Goal: Check status: Check status

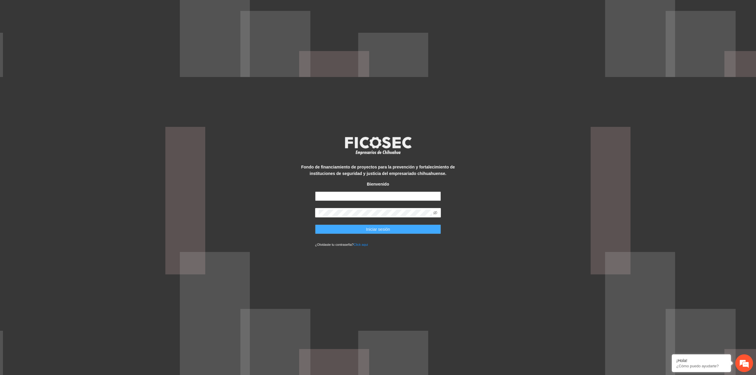
type input "**********"
click at [358, 230] on button "Iniciar sesión" at bounding box center [378, 229] width 126 height 9
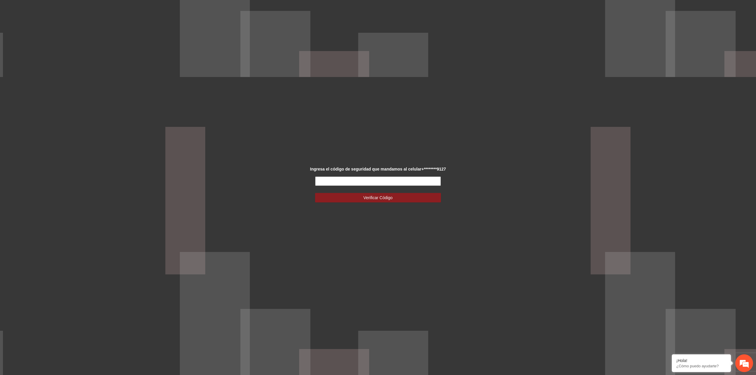
drag, startPoint x: 337, startPoint y: 176, endPoint x: 338, endPoint y: 180, distance: 4.1
click at [338, 177] on div "Ingresa el código de seguridad que mandamos al celular +********9127 Verificar …" at bounding box center [377, 188] width 157 height 44
click at [338, 180] on input "text" at bounding box center [378, 181] width 126 height 9
type input "******"
click at [315, 193] on button "Verificar Código" at bounding box center [378, 197] width 126 height 9
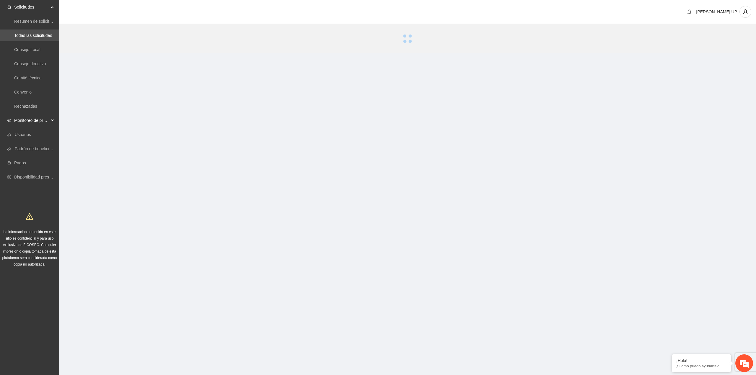
click at [36, 117] on span "Monitoreo de proyectos" at bounding box center [31, 121] width 35 height 12
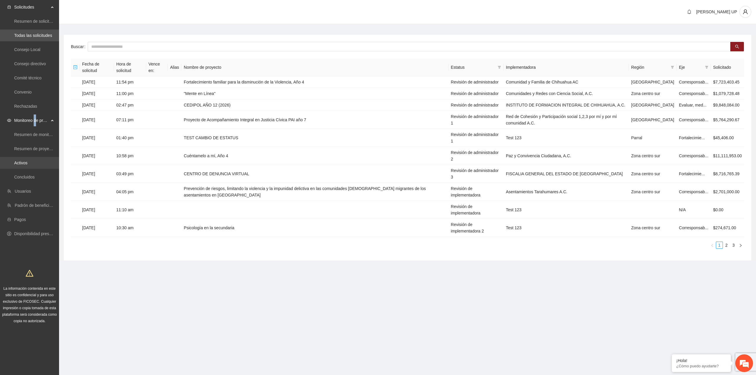
click at [26, 161] on link "Activos" at bounding box center [20, 163] width 13 height 5
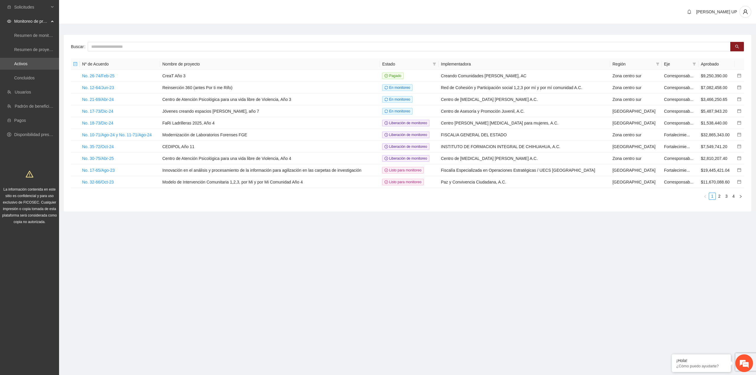
click at [117, 41] on div "Buscar Nº de Acuerdo Nombre de proyecto Estado Implementadora Región Eje Aproba…" at bounding box center [407, 123] width 687 height 177
click at [117, 44] on input "text" at bounding box center [409, 46] width 643 height 9
click at [31, 9] on span "Solicitudes" at bounding box center [31, 7] width 35 height 12
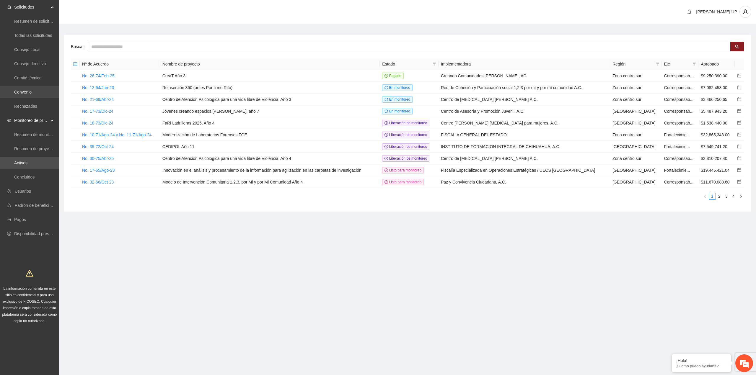
click at [32, 94] on link "Convenio" at bounding box center [22, 92] width 17 height 5
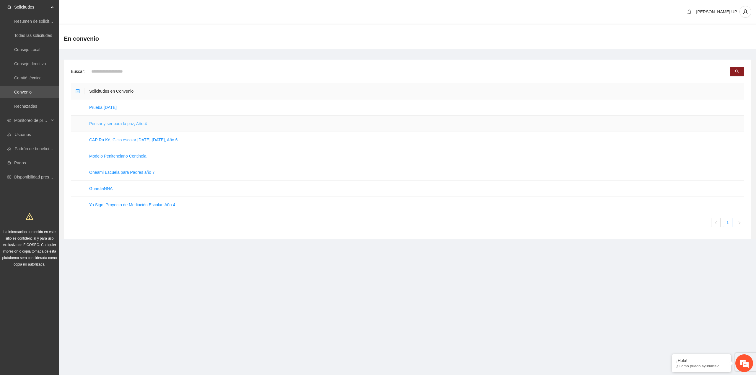
click at [98, 126] on link "Pensar y ser para la paz, Año 4" at bounding box center [118, 123] width 58 height 5
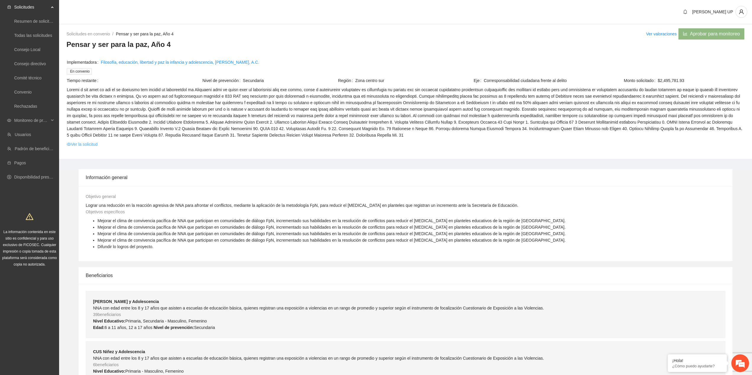
click at [90, 143] on link "Ver la solicitud" at bounding box center [82, 144] width 31 height 6
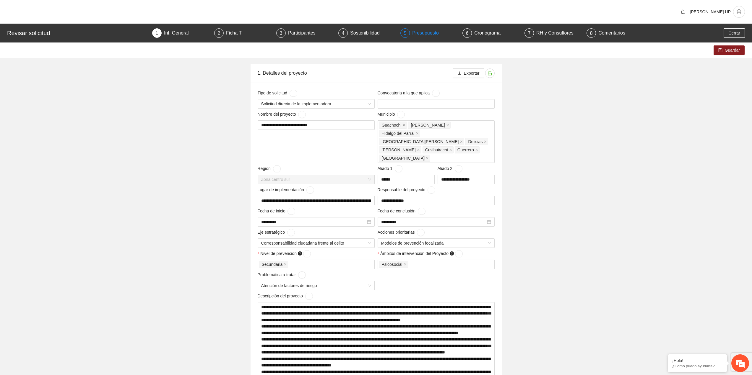
click at [435, 34] on div "Presupuesto" at bounding box center [427, 32] width 31 height 9
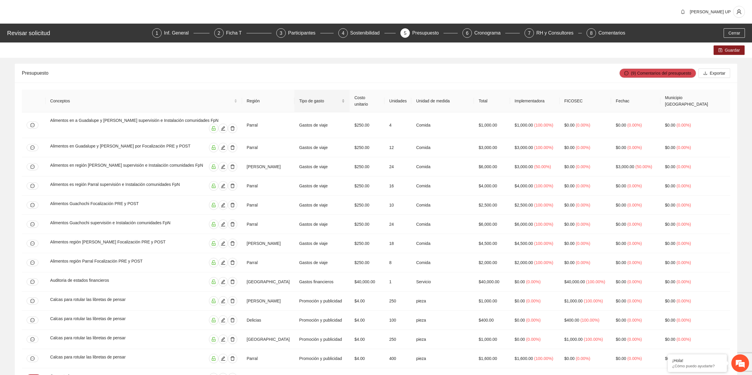
click at [304, 98] on div "Tipo de gasto" at bounding box center [322, 101] width 46 height 6
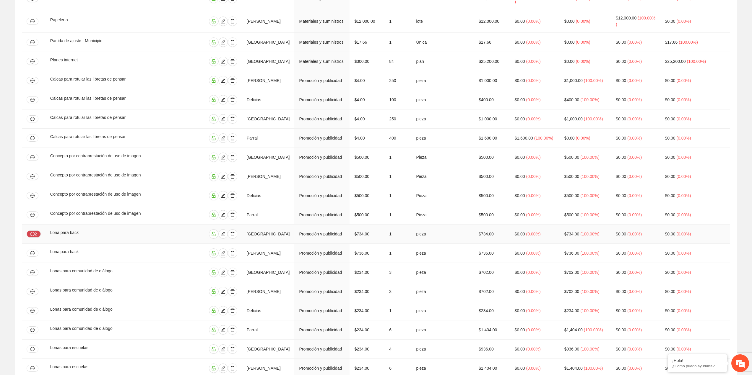
scroll to position [1034, 0]
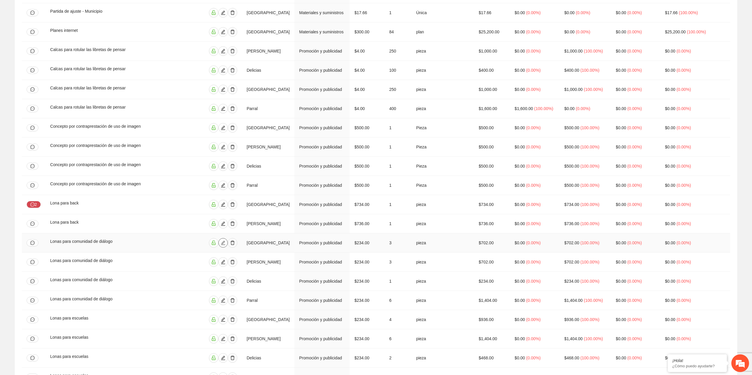
click at [225, 241] on icon "edit" at bounding box center [223, 243] width 4 height 4
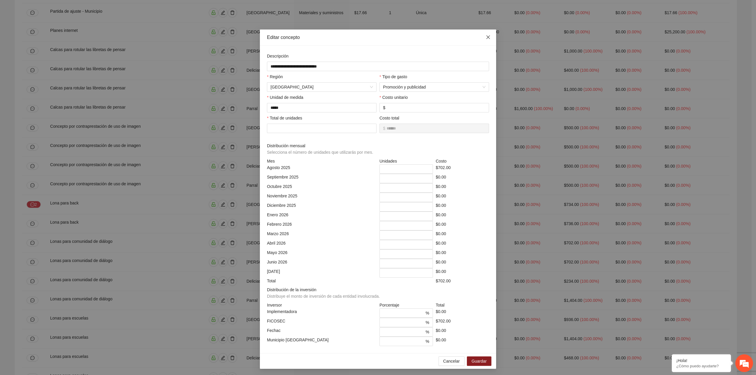
click at [486, 35] on icon "close" at bounding box center [488, 37] width 5 height 5
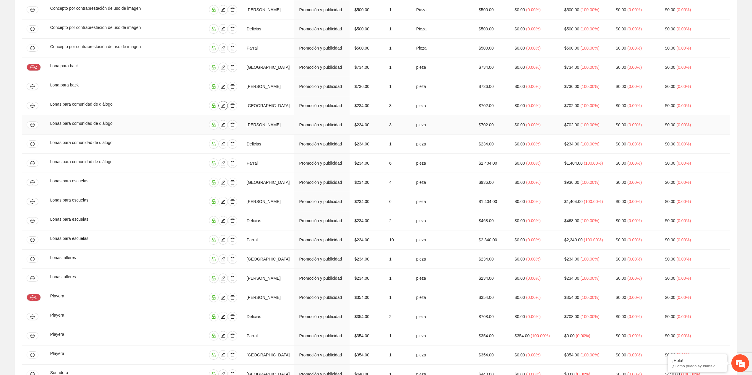
scroll to position [1181, 0]
